Goal: Use online tool/utility: Utilize a website feature to perform a specific function

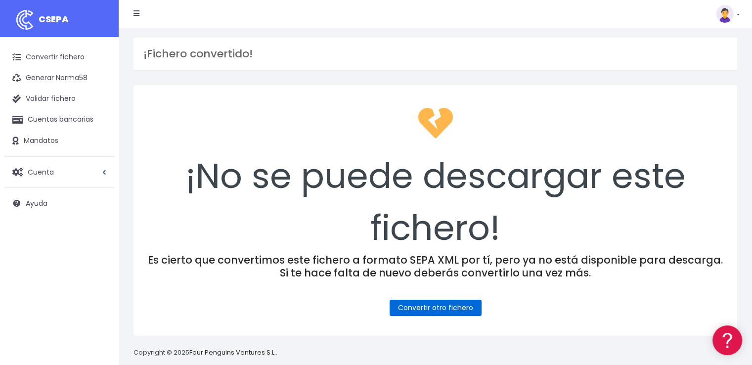
click at [463, 309] on link "Convertir otro fichero" at bounding box center [435, 307] width 92 height 16
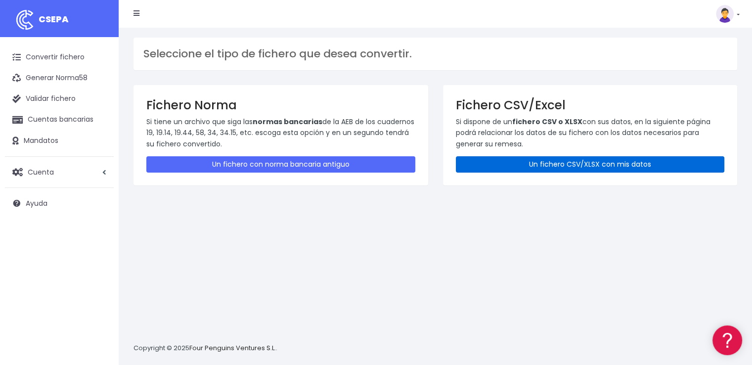
click at [567, 166] on link "Un fichero CSV/XLSX con mis datos" at bounding box center [590, 164] width 269 height 16
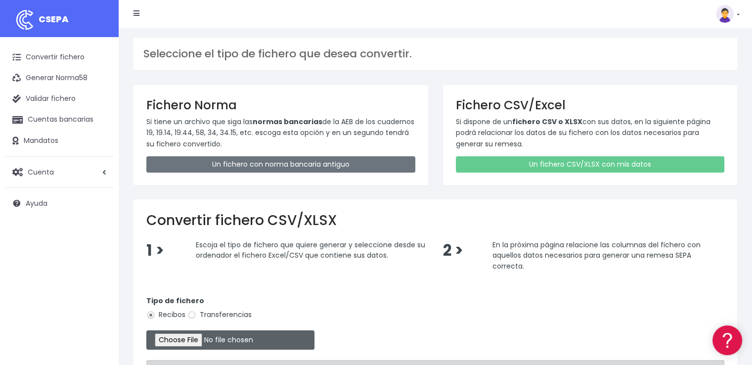
click at [202, 342] on input "file" at bounding box center [230, 339] width 168 height 19
type input "C:\fakepath\COBROS 08-10-25.xlsx"
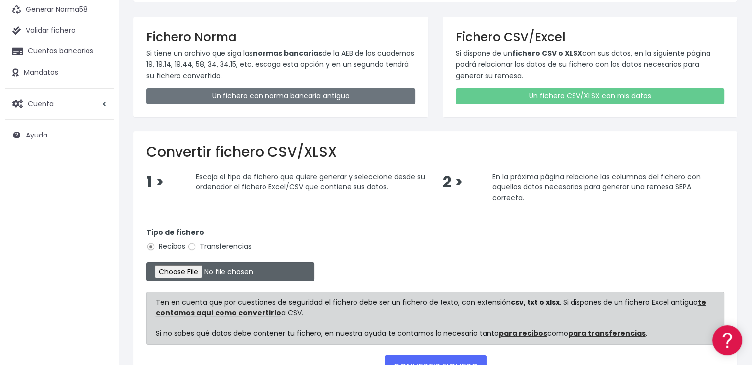
scroll to position [143, 0]
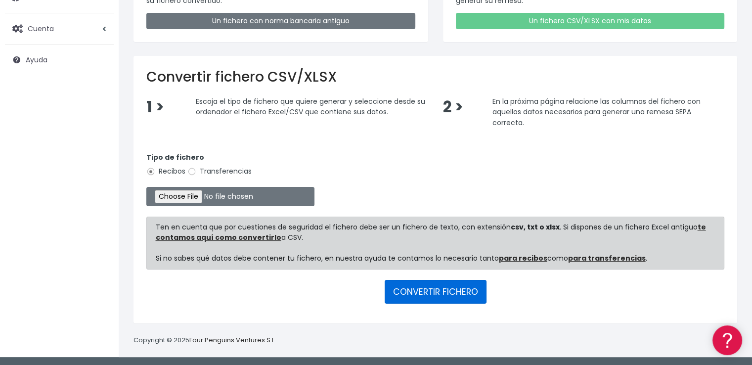
click at [427, 290] on button "CONVERTIR FICHERO" at bounding box center [435, 292] width 102 height 24
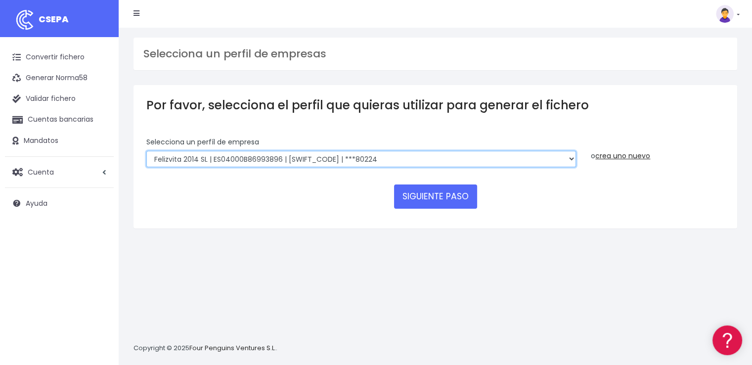
click at [392, 154] on select "Felizvita 2014 SL | ES04000B86993896 | CAIXESBBXXX | ***80224 CUIDA CARE MARKET…" at bounding box center [360, 159] width 429 height 17
select select "1688"
click at [146, 151] on select "Felizvita 2014 SL | ES04000B86993896 | CAIXESBBXXX | ***80224 CUIDA CARE MARKET…" at bounding box center [360, 159] width 429 height 17
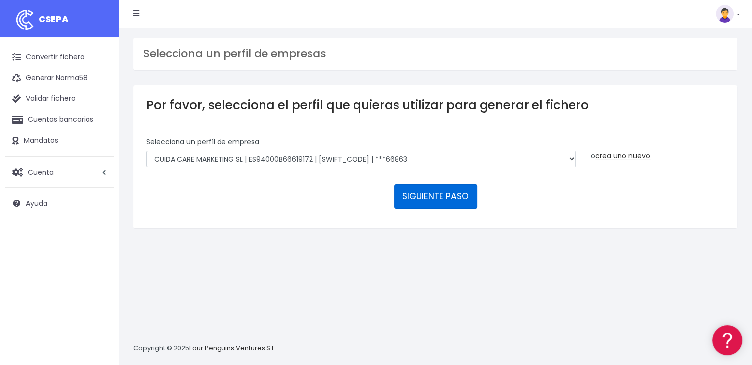
click at [437, 193] on button "SIGUIENTE PASO" at bounding box center [435, 196] width 83 height 24
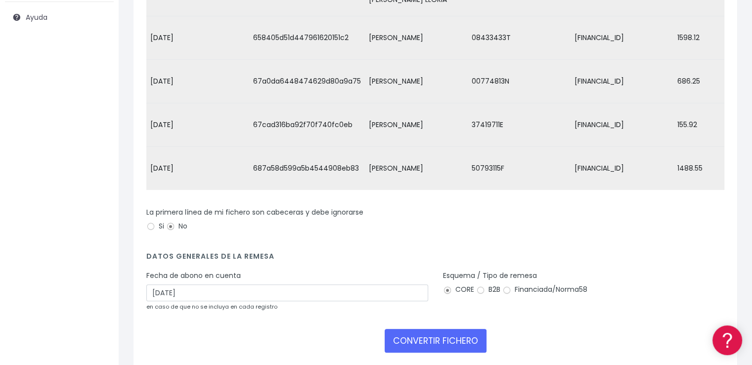
scroll to position [198, 0]
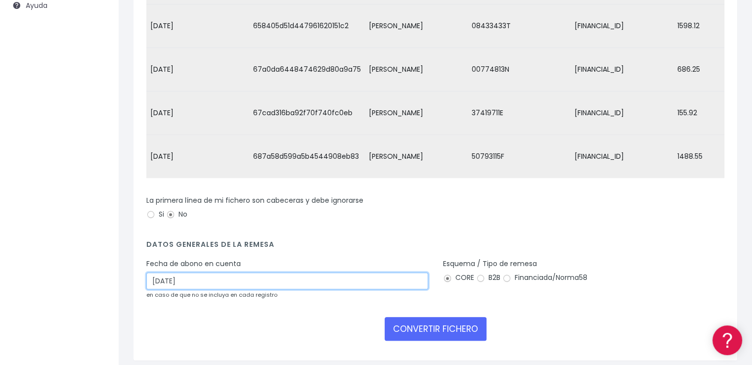
click at [182, 285] on input "[DATE]" at bounding box center [287, 280] width 282 height 17
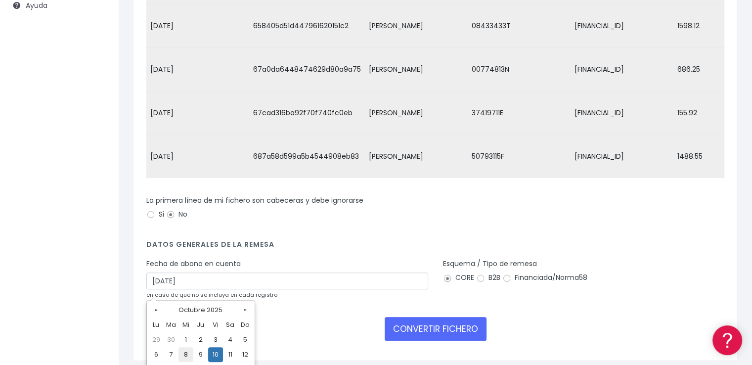
click at [186, 350] on td "8" at bounding box center [185, 354] width 15 height 15
type input "08/10/2025"
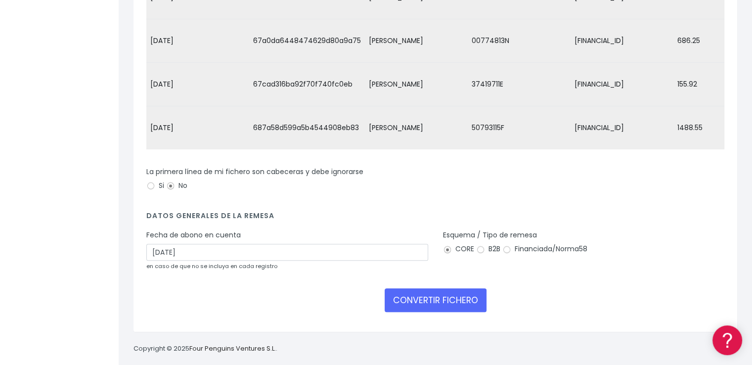
scroll to position [242, 0]
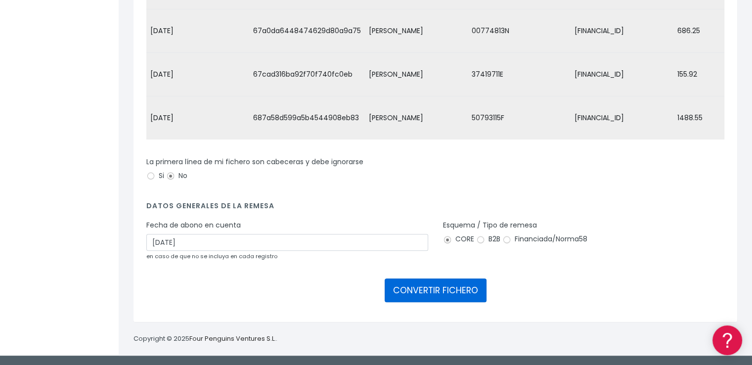
click at [454, 291] on button "CONVERTIR FICHERO" at bounding box center [435, 290] width 102 height 24
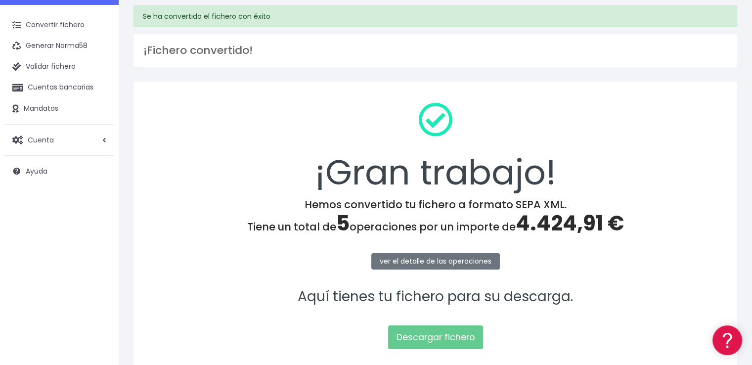
scroll to position [99, 0]
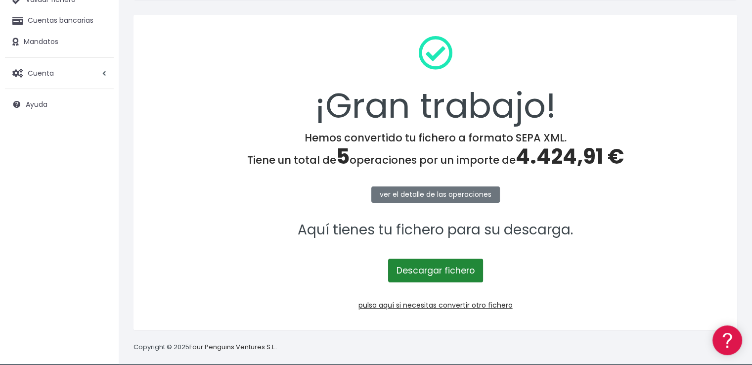
click at [440, 272] on link "Descargar fichero" at bounding box center [435, 270] width 95 height 24
click at [563, 153] on span "4.424,91 €" at bounding box center [569, 156] width 108 height 29
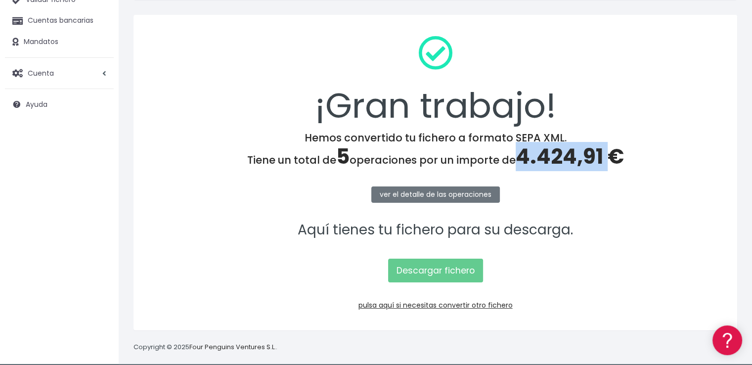
click at [563, 153] on span "4.424,91 €" at bounding box center [569, 156] width 108 height 29
copy span "4.424,91"
click at [484, 307] on link "pulsa aquí si necesitas convertir otro fichero" at bounding box center [435, 305] width 154 height 10
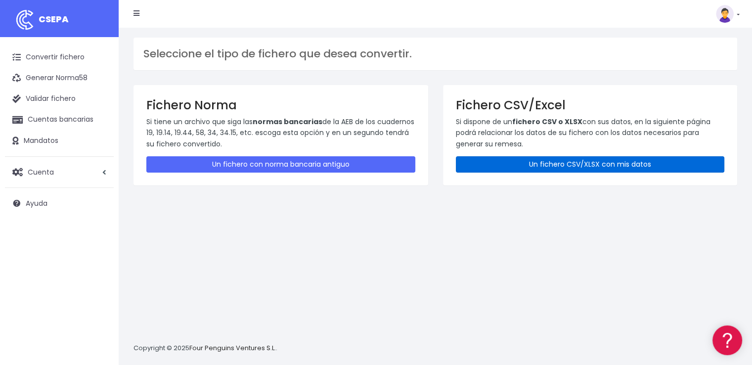
click at [575, 170] on link "Un fichero CSV/XLSX con mis datos" at bounding box center [590, 164] width 269 height 16
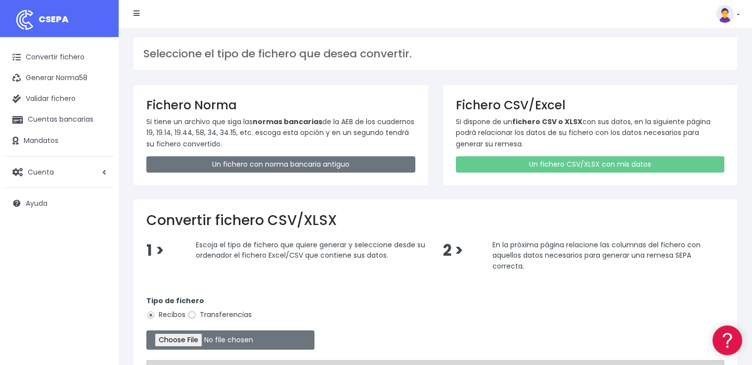
click at [192, 315] on input "Transferencias" at bounding box center [191, 314] width 9 height 9
radio input "true"
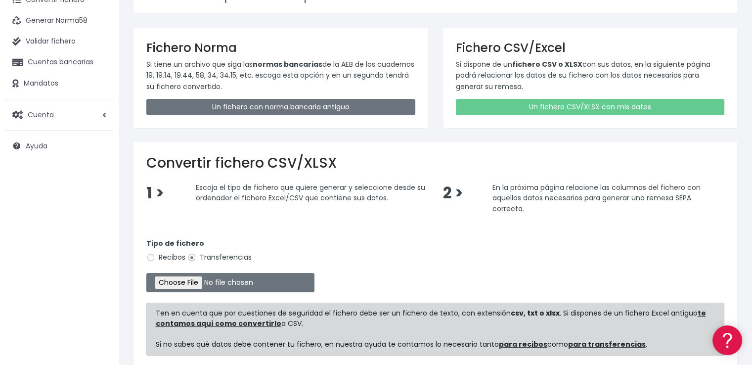
scroll to position [143, 0]
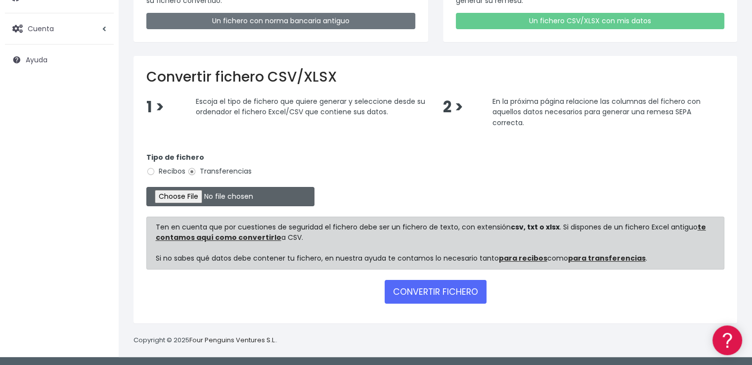
click at [215, 196] on input "file" at bounding box center [230, 196] width 168 height 19
type input "C:\fakepath\PAGOS 08-10-25.xlsx"
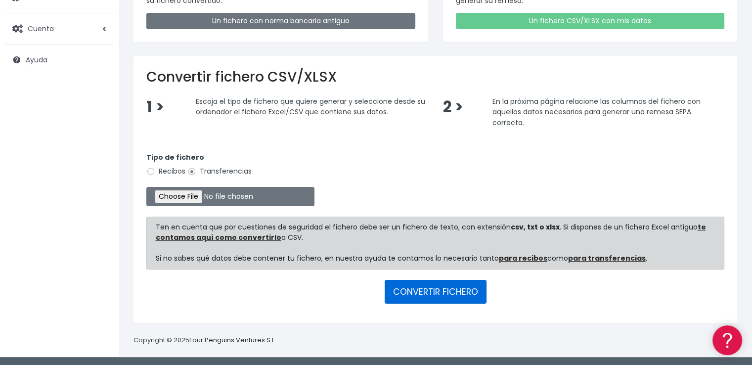
click at [441, 294] on button "CONVERTIR FICHERO" at bounding box center [435, 292] width 102 height 24
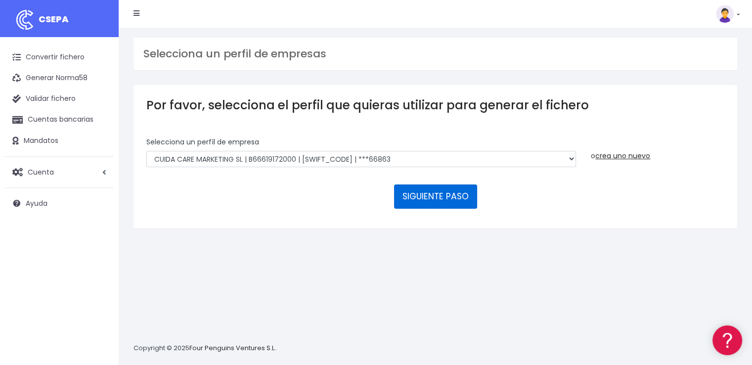
click at [433, 200] on button "SIGUIENTE PASO" at bounding box center [435, 196] width 83 height 24
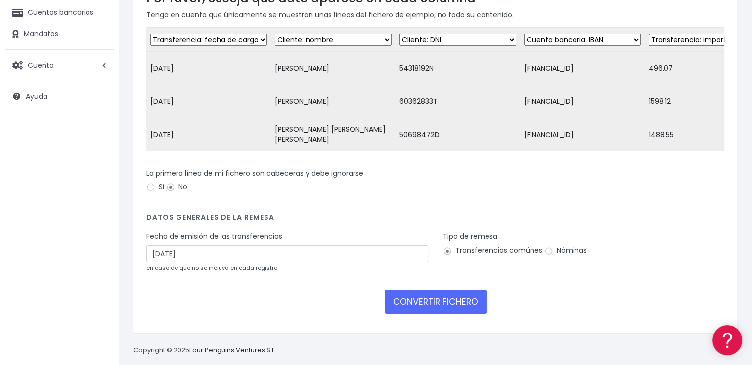
scroll to position [125, 0]
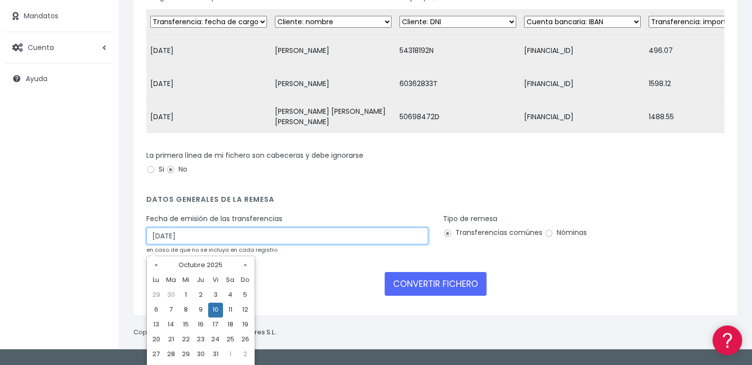
click at [217, 244] on input "[DATE]" at bounding box center [287, 235] width 282 height 17
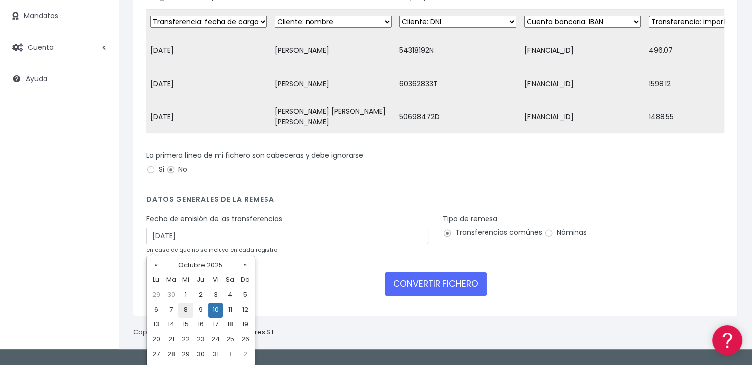
click at [184, 310] on td "8" at bounding box center [185, 309] width 15 height 15
type input "08/10/2025"
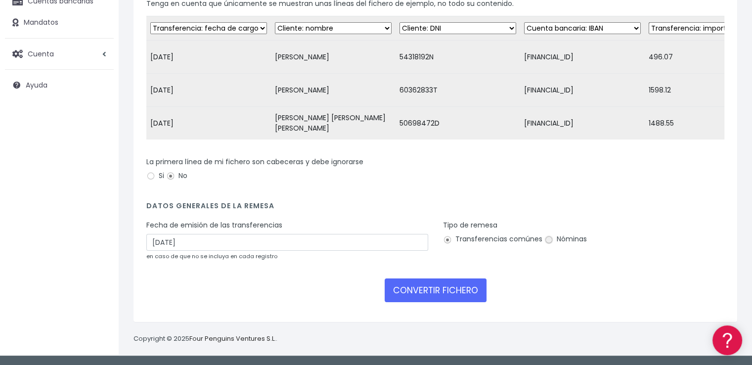
click at [550, 237] on input "Nóminas" at bounding box center [548, 239] width 9 height 9
radio input "true"
click at [423, 287] on button "CONVERTIR FICHERO" at bounding box center [435, 290] width 102 height 24
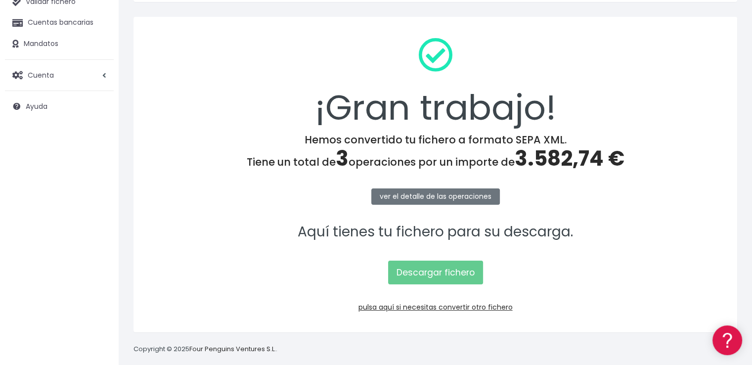
scroll to position [99, 0]
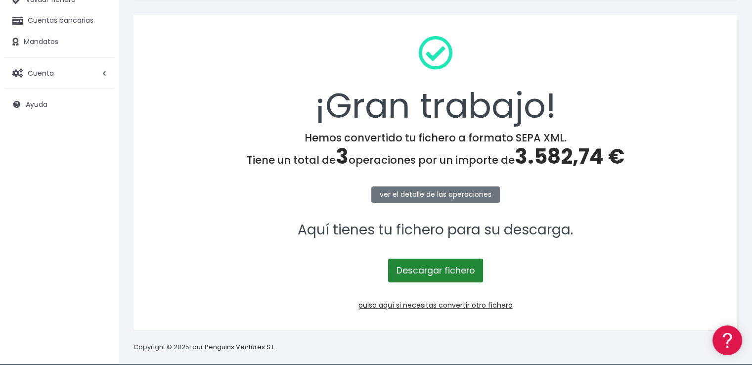
click at [428, 271] on link "Descargar fichero" at bounding box center [435, 270] width 95 height 24
click at [543, 160] on span "3.582,74 €" at bounding box center [569, 156] width 110 height 29
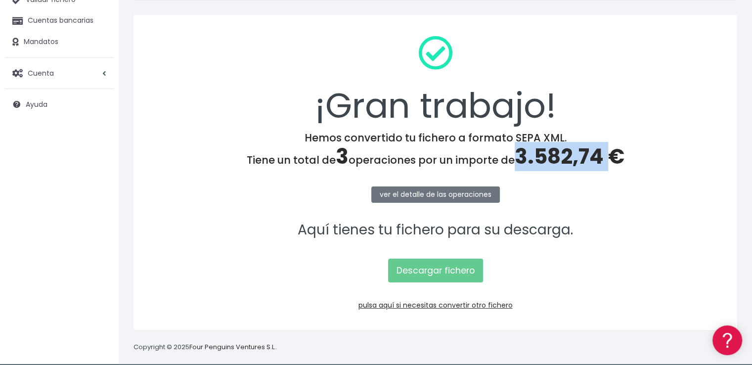
click at [543, 160] on span "3.582,74 €" at bounding box center [569, 156] width 110 height 29
copy span "3.582,74"
